Goal: Find specific page/section: Find specific page/section

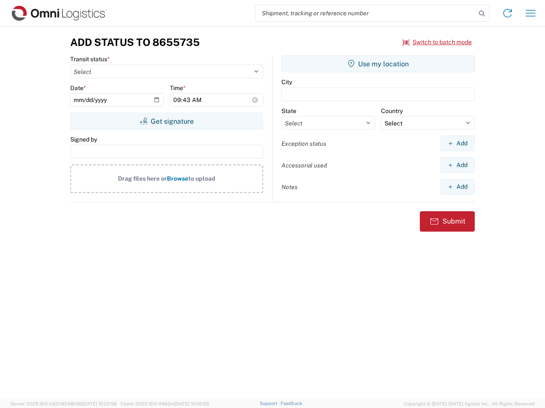
click at [365, 13] on input "search" at bounding box center [365, 13] width 220 height 16
click at [482, 14] on icon at bounding box center [482, 14] width 12 height 12
click at [507, 13] on icon at bounding box center [507, 13] width 14 height 14
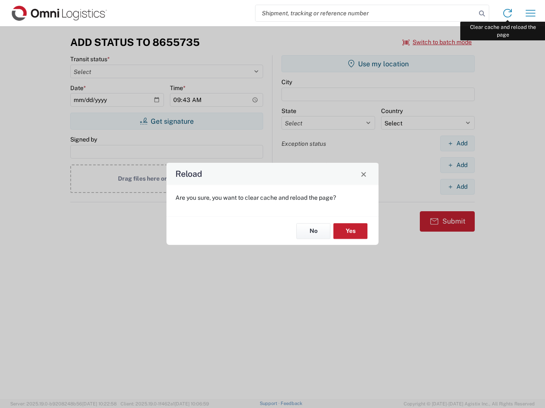
click at [530, 13] on div "Reload Are you sure, you want to clear cache and reload the page? No Yes" at bounding box center [272, 204] width 545 height 408
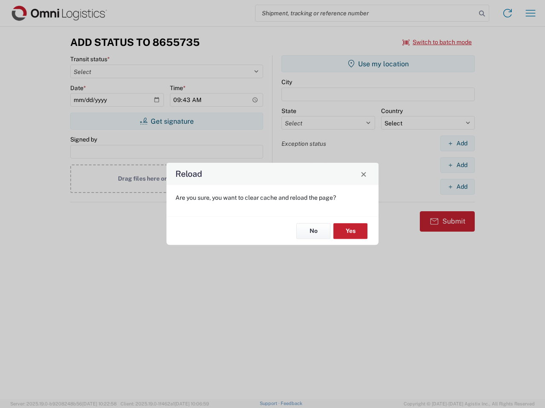
click at [437, 42] on div "Reload Are you sure, you want to clear cache and reload the page? No Yes" at bounding box center [272, 204] width 545 height 408
click at [166, 121] on div "Reload Are you sure, you want to clear cache and reload the page? No Yes" at bounding box center [272, 204] width 545 height 408
click at [378, 64] on div "Reload Are you sure, you want to clear cache and reload the page? No Yes" at bounding box center [272, 204] width 545 height 408
click at [457, 143] on div "Reload Are you sure, you want to clear cache and reload the page? No Yes" at bounding box center [272, 204] width 545 height 408
click at [457, 165] on div "Reload Are you sure, you want to clear cache and reload the page? No Yes" at bounding box center [272, 204] width 545 height 408
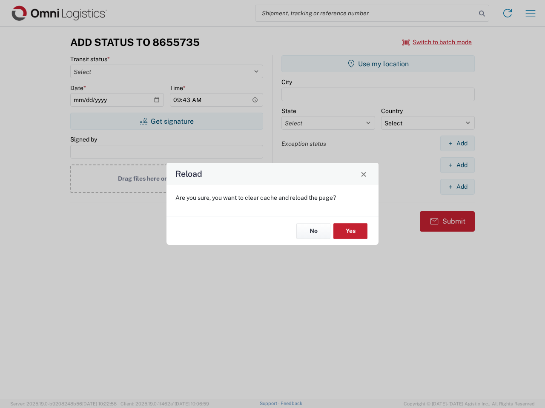
click at [457, 187] on div "Reload Are you sure, you want to clear cache and reload the page? No Yes" at bounding box center [272, 204] width 545 height 408
